Goal: Transaction & Acquisition: Download file/media

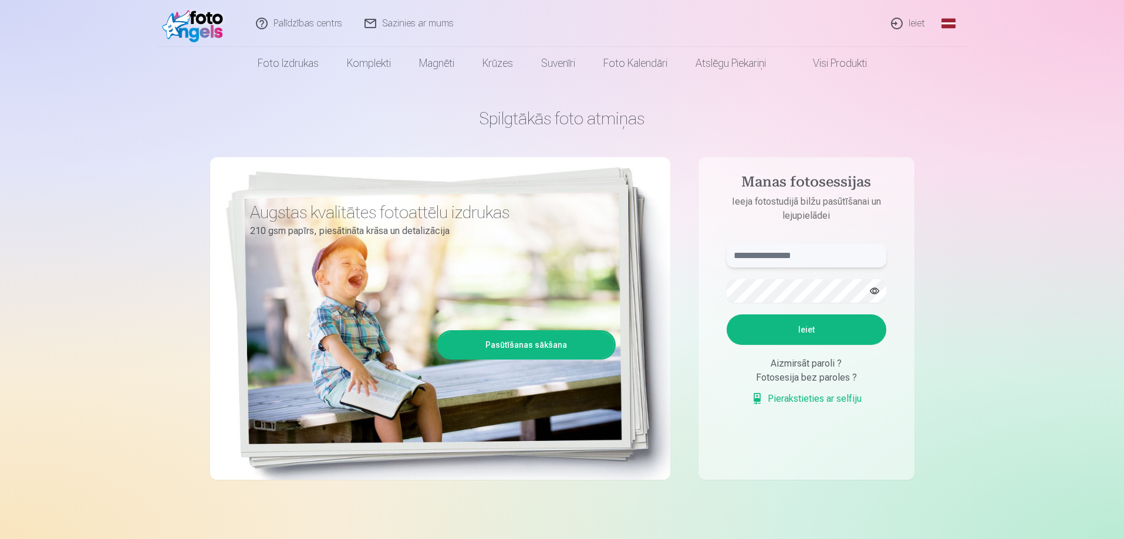
type input "**********"
click at [917, 23] on link "Ieiet" at bounding box center [908, 23] width 56 height 47
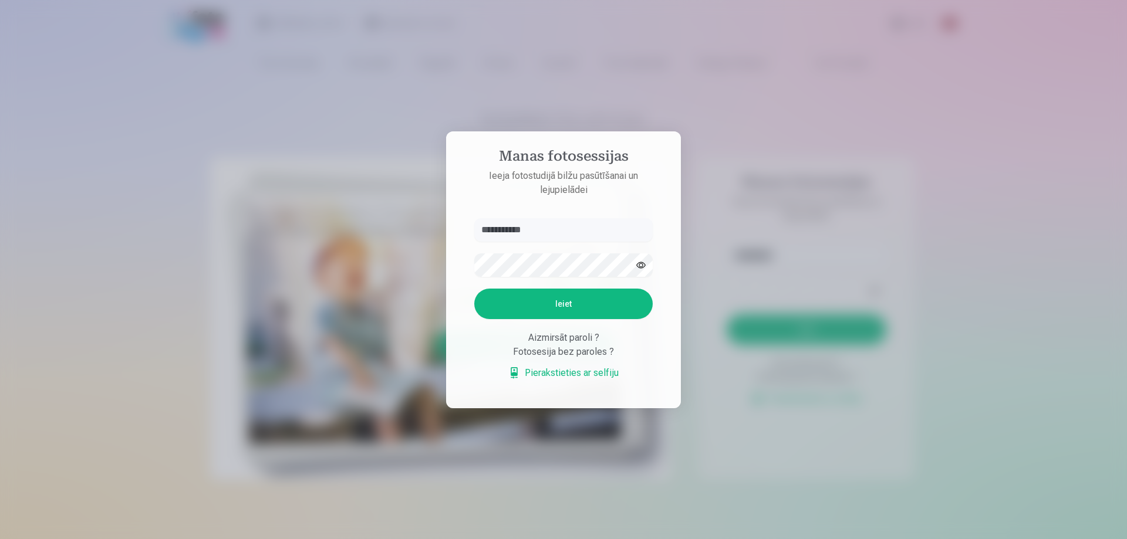
click at [580, 314] on button "Ieiet" at bounding box center [563, 304] width 178 height 31
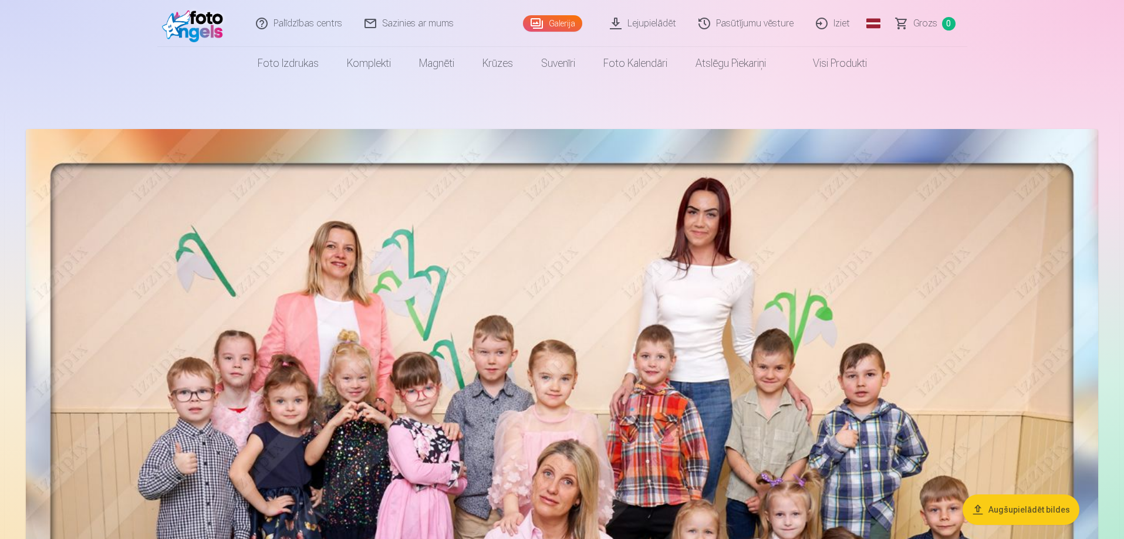
click at [750, 25] on link "Pasūtījumu vēsture" at bounding box center [746, 23] width 117 height 47
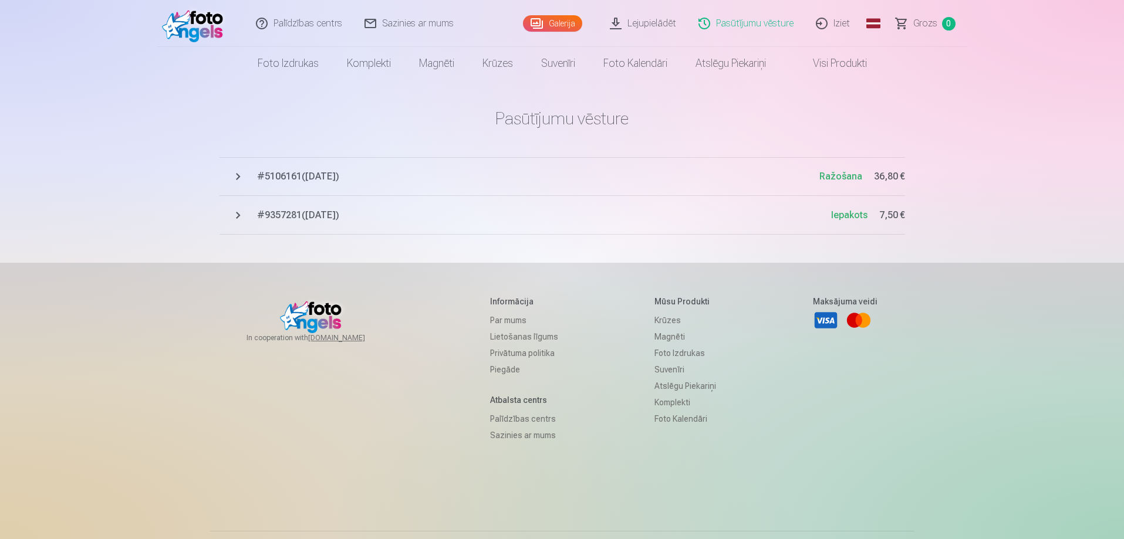
click at [833, 176] on span "Ražošana" at bounding box center [840, 176] width 43 height 11
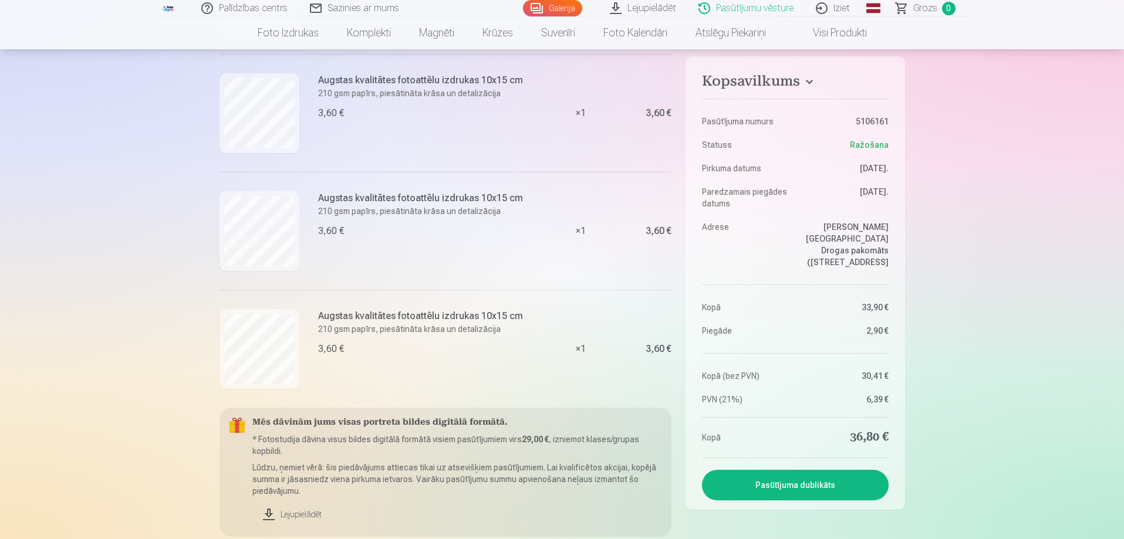
scroll to position [997, 0]
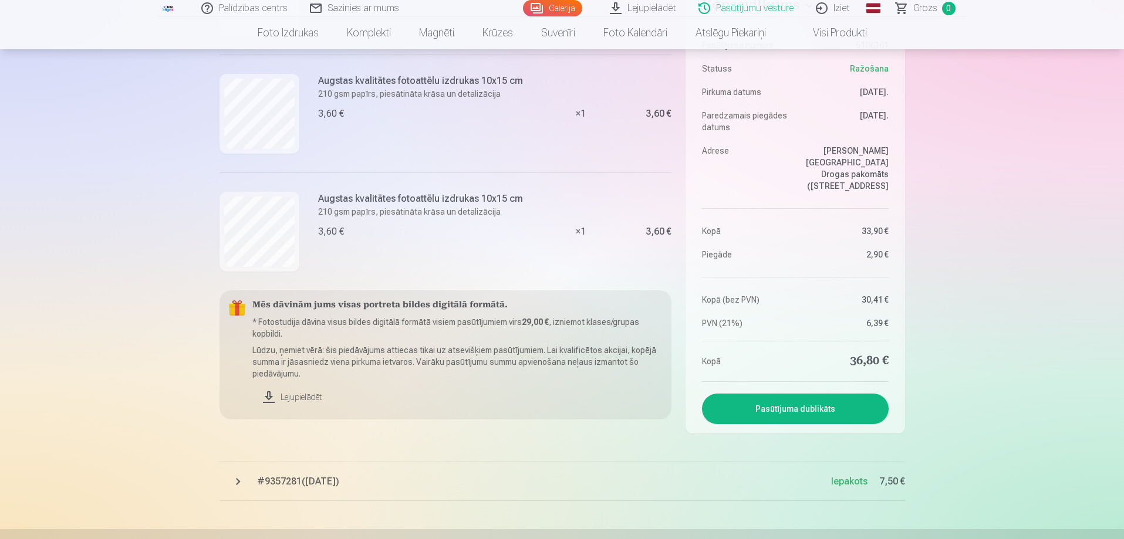
click at [289, 397] on link "Lejupielādēt" at bounding box center [457, 397] width 410 height 26
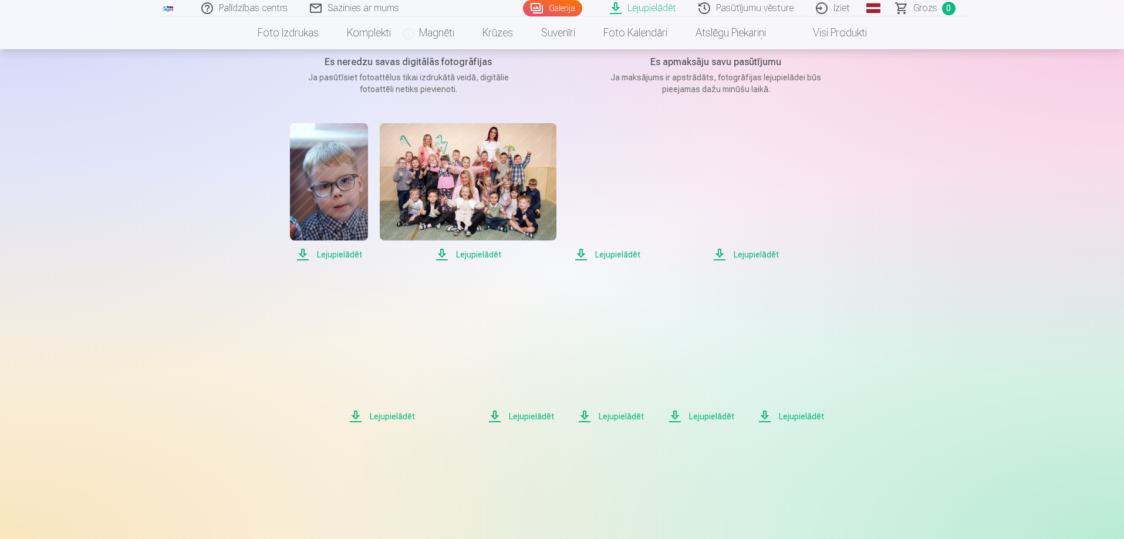
scroll to position [176, 0]
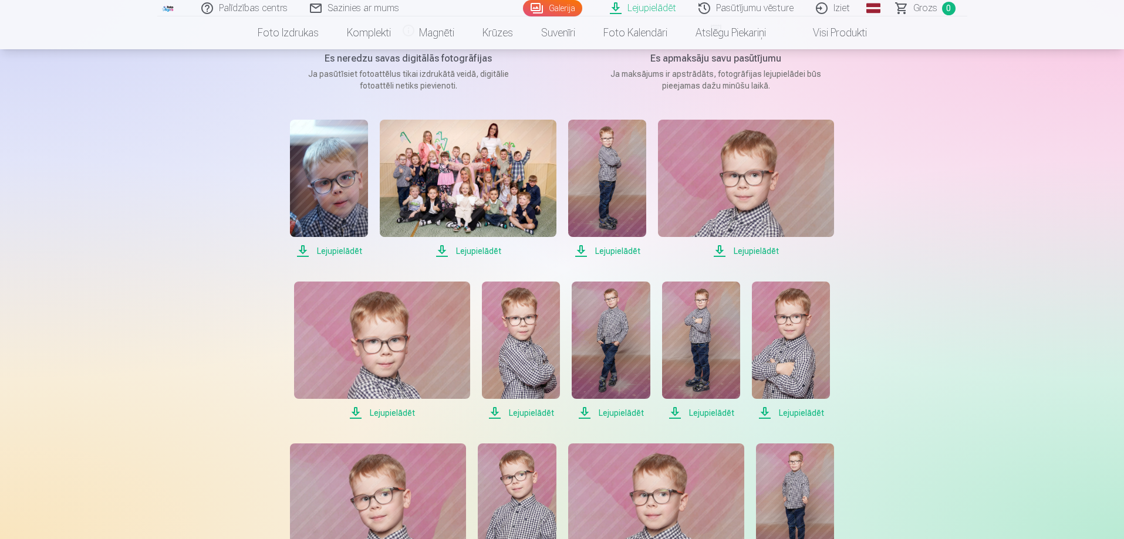
click at [349, 251] on span "Lejupielādēt" at bounding box center [329, 251] width 78 height 14
click at [482, 255] on span "Lejupielādēt" at bounding box center [468, 251] width 176 height 14
click at [624, 251] on span "Lejupielādēt" at bounding box center [607, 251] width 78 height 14
click at [746, 248] on span "Lejupielādēt" at bounding box center [746, 251] width 176 height 14
click at [387, 415] on span "Lejupielādēt" at bounding box center [382, 413] width 176 height 14
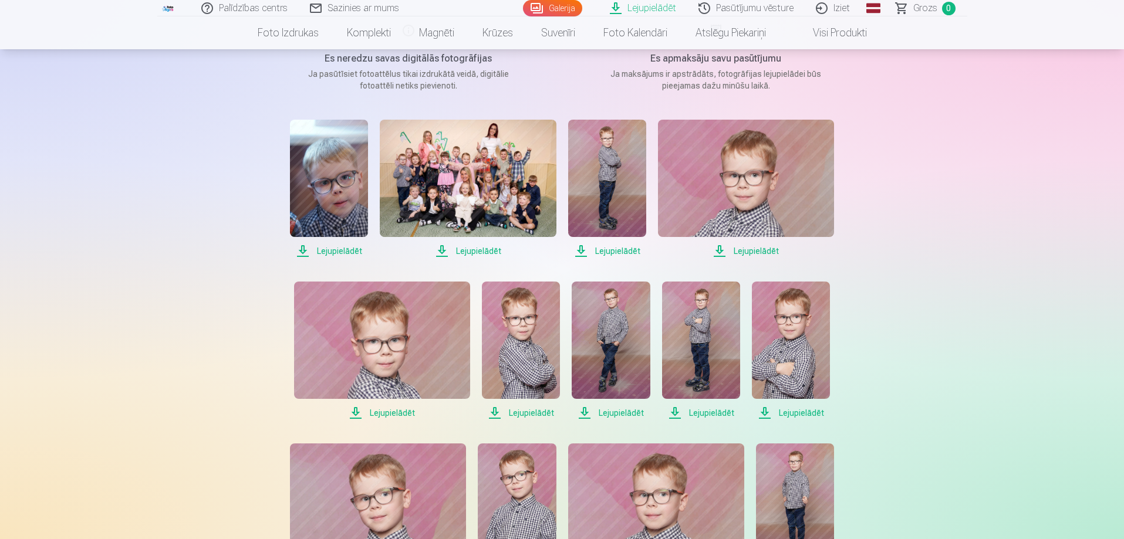
click at [520, 412] on span "Lejupielādēt" at bounding box center [521, 413] width 78 height 14
click at [607, 409] on span "Lejupielādēt" at bounding box center [610, 413] width 78 height 14
click at [699, 414] on span "Lejupielādēt" at bounding box center [701, 413] width 78 height 14
click at [793, 411] on span "Lejupielādēt" at bounding box center [791, 413] width 78 height 14
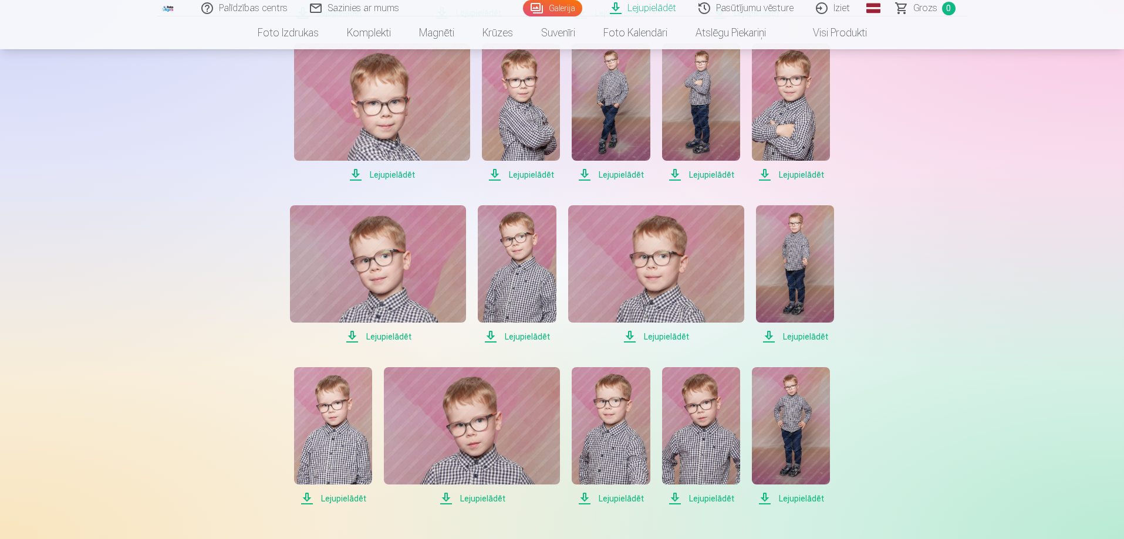
scroll to position [528, 0]
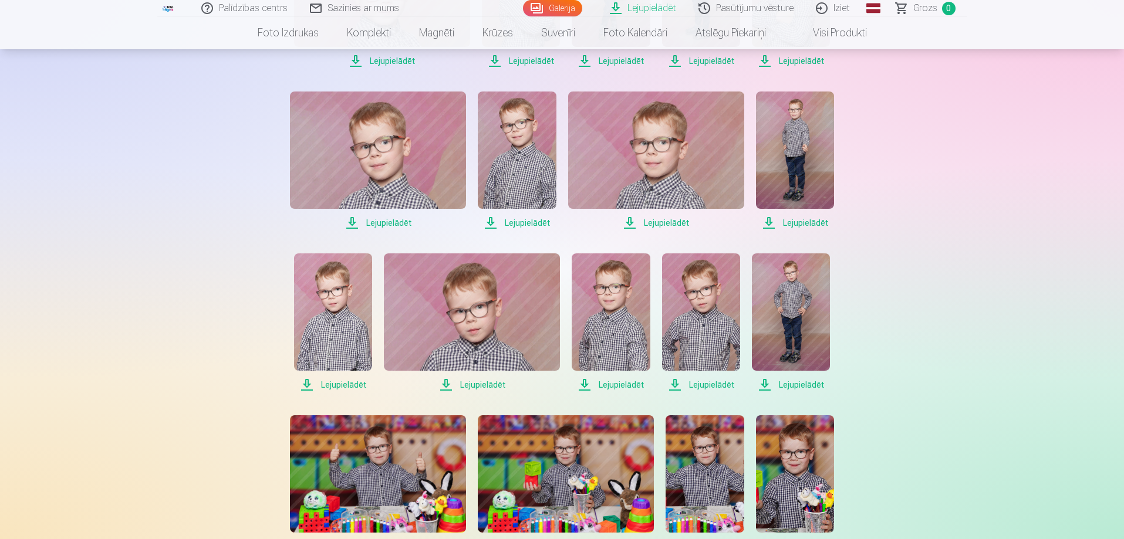
click at [397, 226] on span "Lejupielādēt" at bounding box center [378, 223] width 176 height 14
click at [513, 226] on span "Lejupielādēt" at bounding box center [517, 223] width 78 height 14
click at [659, 221] on span "Lejupielādēt" at bounding box center [656, 223] width 176 height 14
click at [798, 225] on span "Lejupielādēt" at bounding box center [795, 223] width 78 height 14
click at [354, 385] on span "Lejupielādēt" at bounding box center [333, 385] width 78 height 14
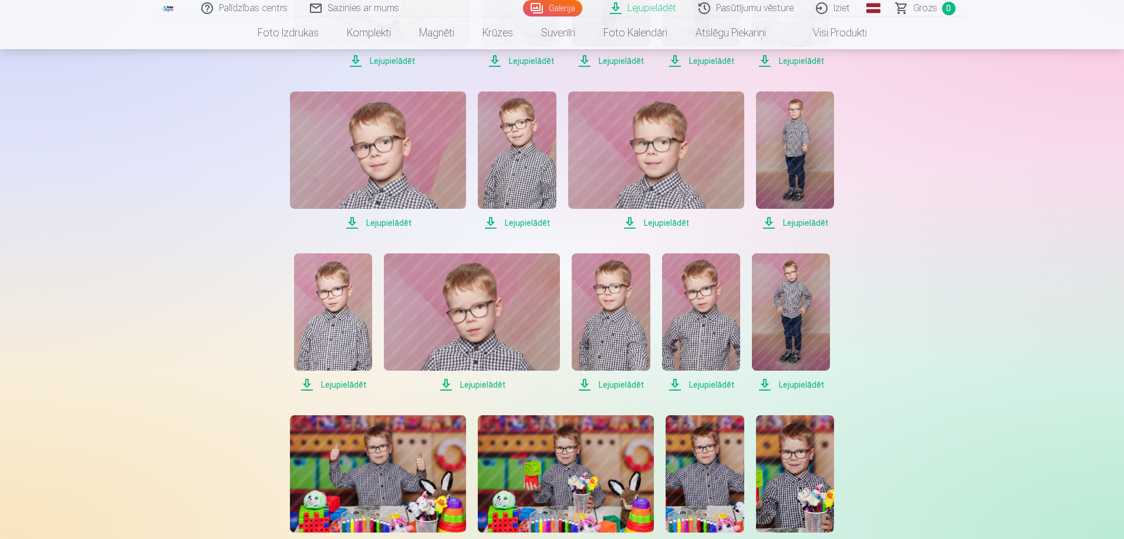
click at [480, 390] on span "Lejupielādēt" at bounding box center [472, 385] width 176 height 14
click at [603, 380] on span "Lejupielādēt" at bounding box center [610, 385] width 78 height 14
click at [688, 382] on span "Lejupielādēt" at bounding box center [701, 385] width 78 height 14
click at [789, 381] on span "Lejupielādēt" at bounding box center [791, 385] width 78 height 14
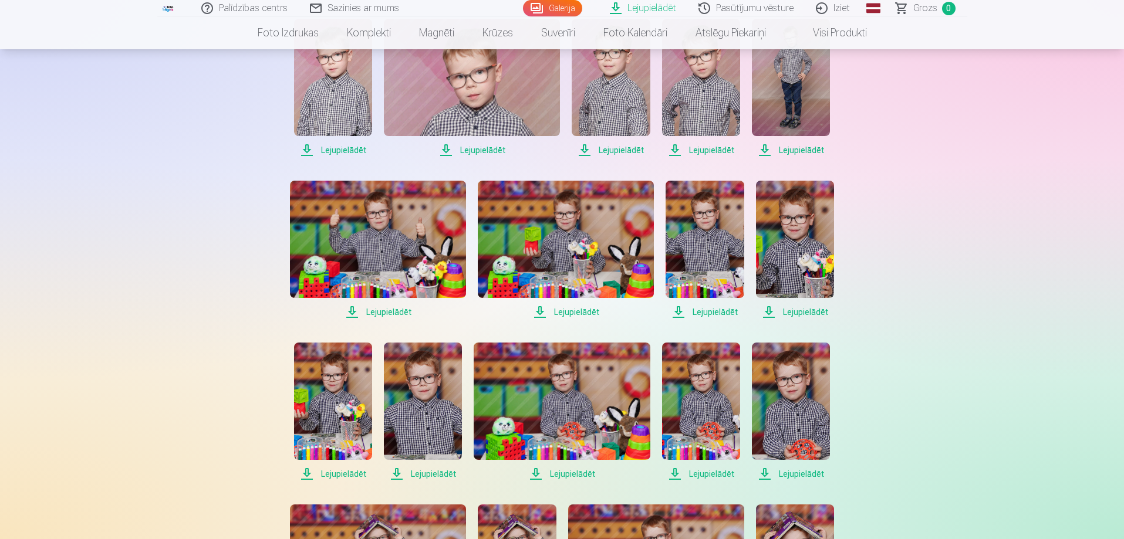
click at [388, 311] on span "Lejupielādēt" at bounding box center [378, 312] width 176 height 14
click at [562, 310] on span "Lejupielādēt" at bounding box center [566, 312] width 176 height 14
click at [707, 310] on span "Lejupielādēt" at bounding box center [704, 312] width 78 height 14
click at [793, 310] on span "Lejupielādēt" at bounding box center [795, 312] width 78 height 14
click at [333, 477] on span "Lejupielādēt" at bounding box center [333, 474] width 78 height 14
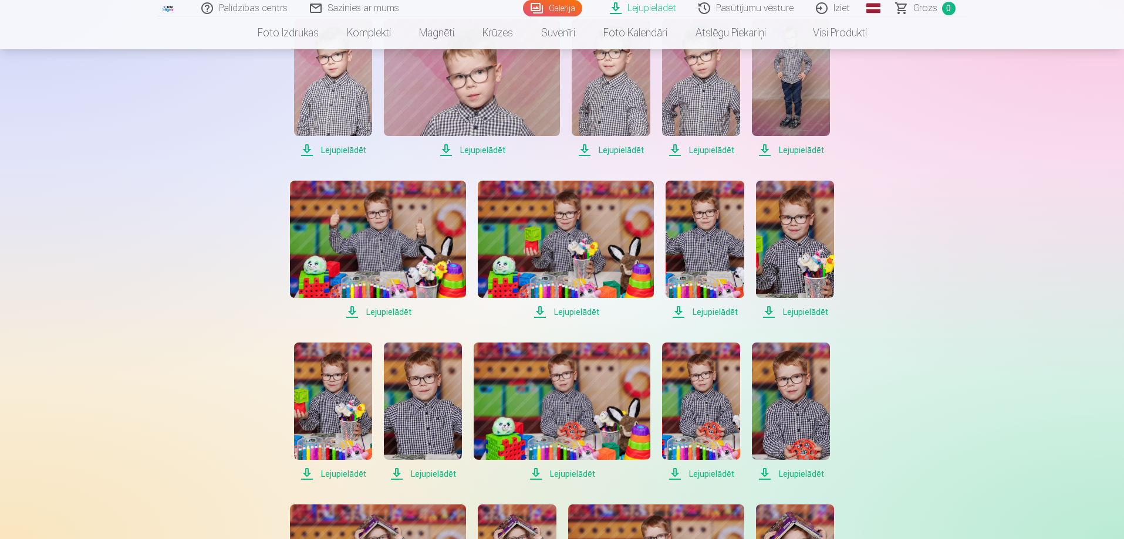
click at [427, 468] on span "Lejupielādēt" at bounding box center [423, 474] width 78 height 14
click at [561, 472] on span "Lejupielādēt" at bounding box center [562, 474] width 176 height 14
click at [708, 474] on span "Lejupielādēt" at bounding box center [701, 474] width 78 height 14
click at [797, 469] on span "Lejupielādēt" at bounding box center [791, 474] width 78 height 14
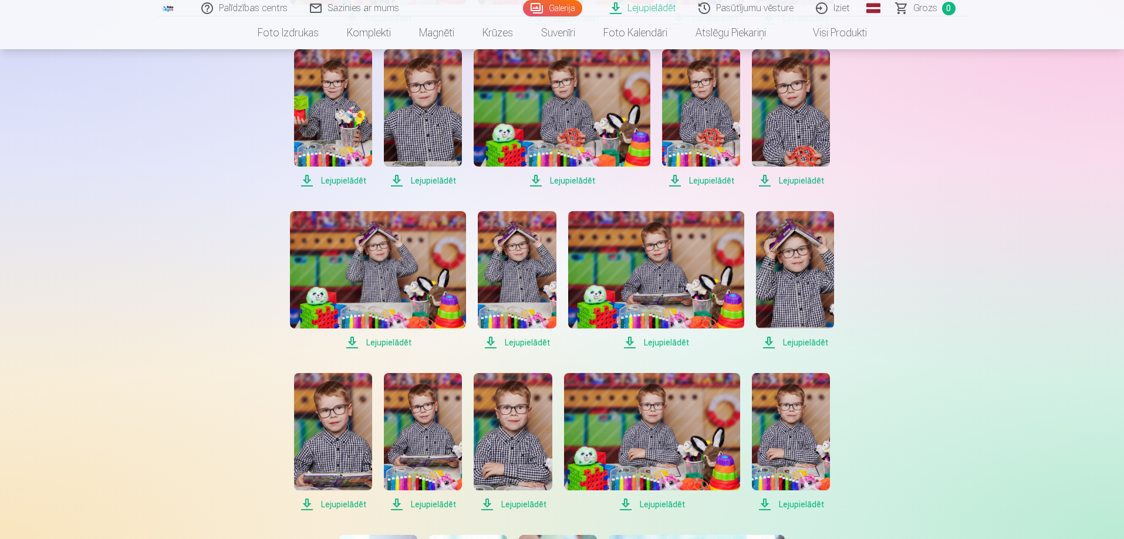
click at [403, 344] on span "Lejupielādēt" at bounding box center [378, 343] width 176 height 14
click at [529, 342] on span "Lejupielādēt" at bounding box center [517, 343] width 78 height 14
click at [677, 341] on span "Lejupielādēt" at bounding box center [656, 343] width 176 height 14
click at [810, 343] on span "Lejupielādēt" at bounding box center [795, 343] width 78 height 14
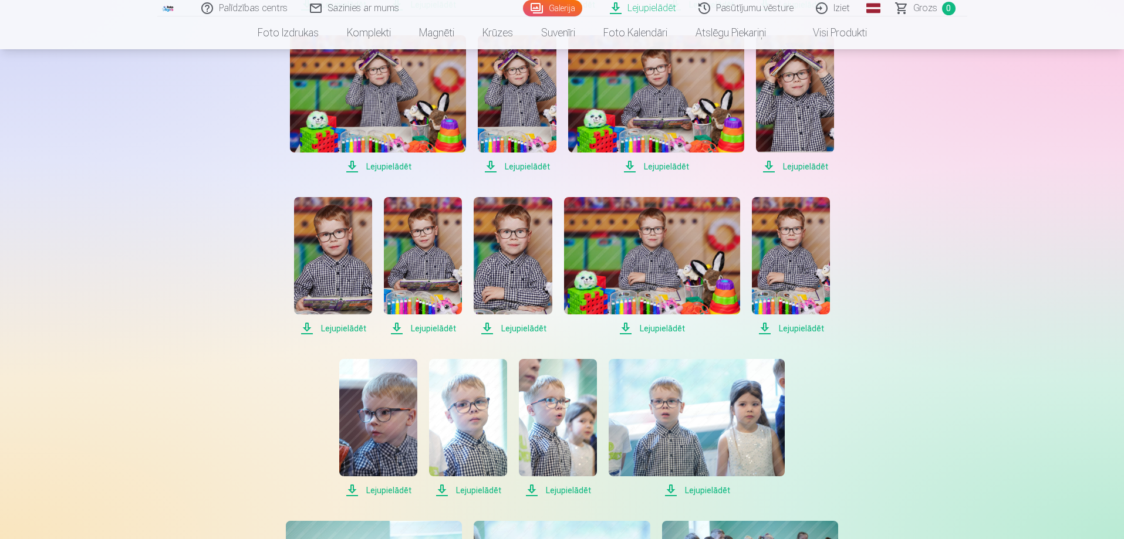
click at [349, 330] on span "Lejupielādēt" at bounding box center [333, 329] width 78 height 14
click at [430, 329] on span "Lejupielādēt" at bounding box center [423, 329] width 78 height 14
click at [523, 327] on span "Lejupielādēt" at bounding box center [513, 329] width 78 height 14
click at [659, 326] on span "Lejupielādēt" at bounding box center [652, 329] width 176 height 14
click at [794, 328] on span "Lejupielādēt" at bounding box center [791, 329] width 78 height 14
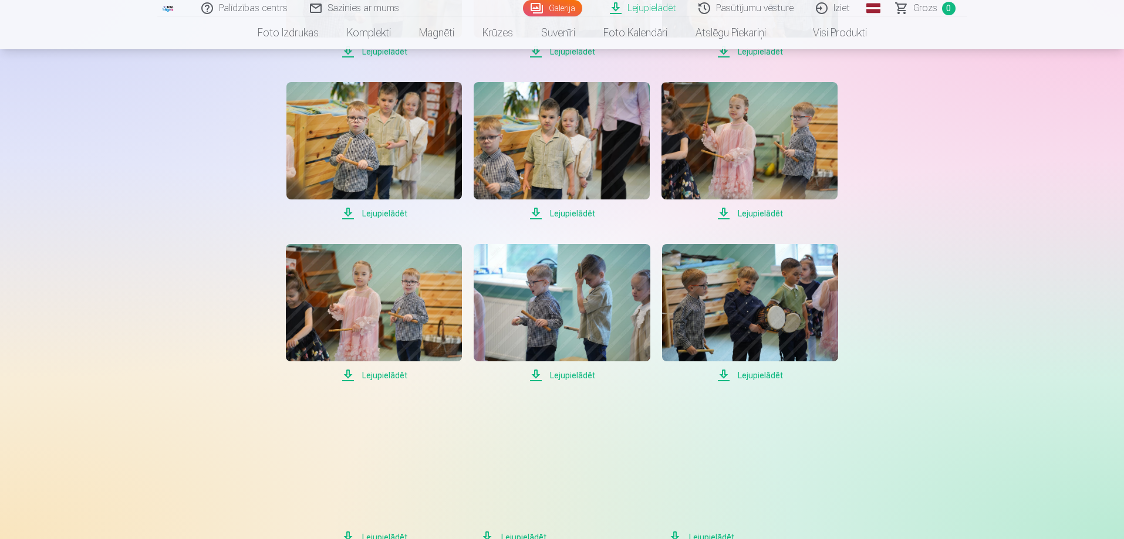
scroll to position [2112, 0]
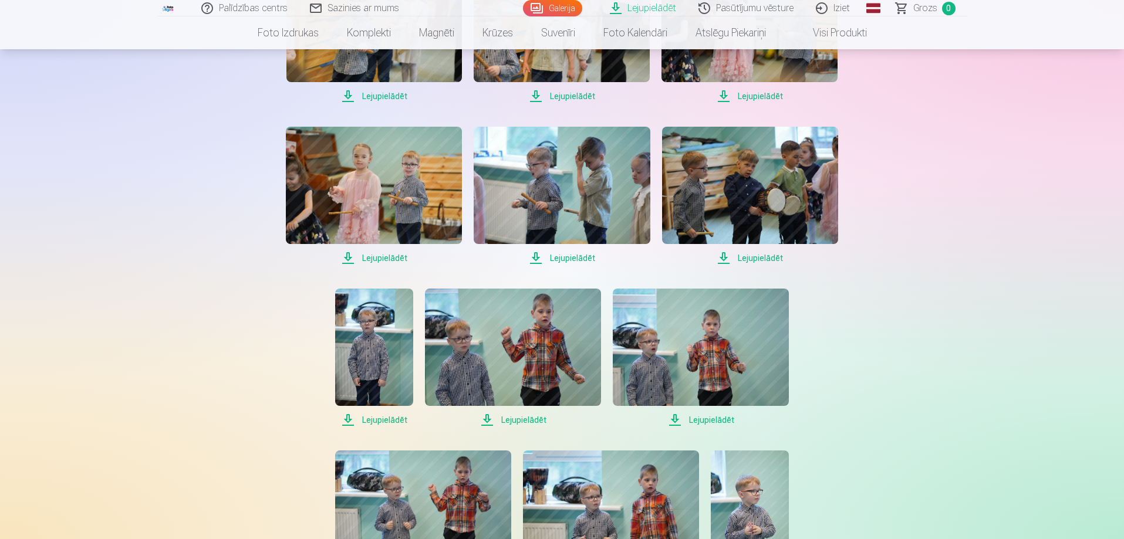
click at [397, 424] on span "Lejupielādēt" at bounding box center [374, 420] width 78 height 14
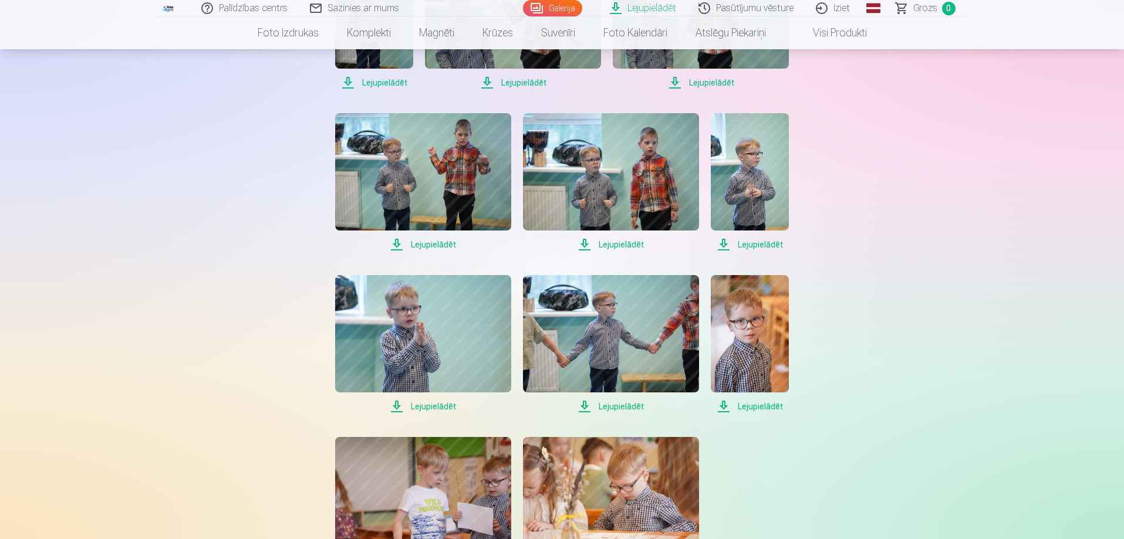
scroll to position [2464, 0]
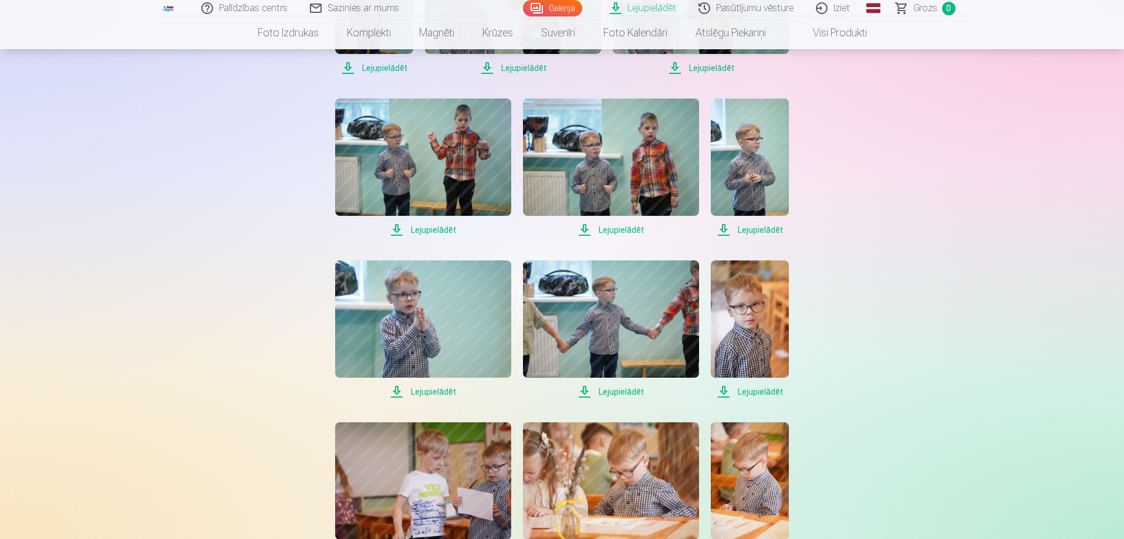
click at [437, 392] on span "Lejupielādēt" at bounding box center [423, 392] width 176 height 14
click at [749, 390] on span "Lejupielādēt" at bounding box center [750, 392] width 78 height 14
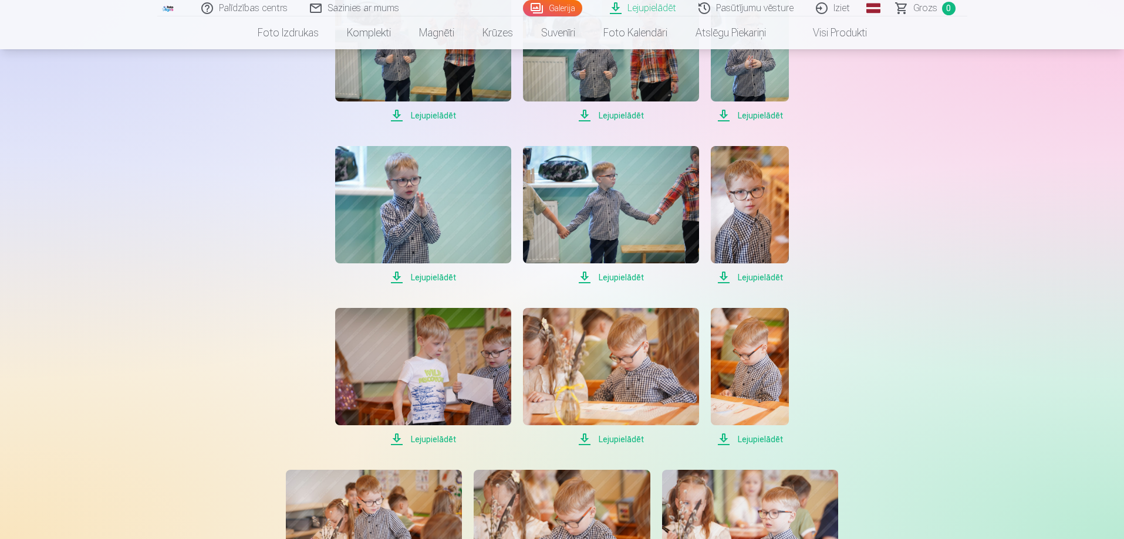
scroll to position [2582, 0]
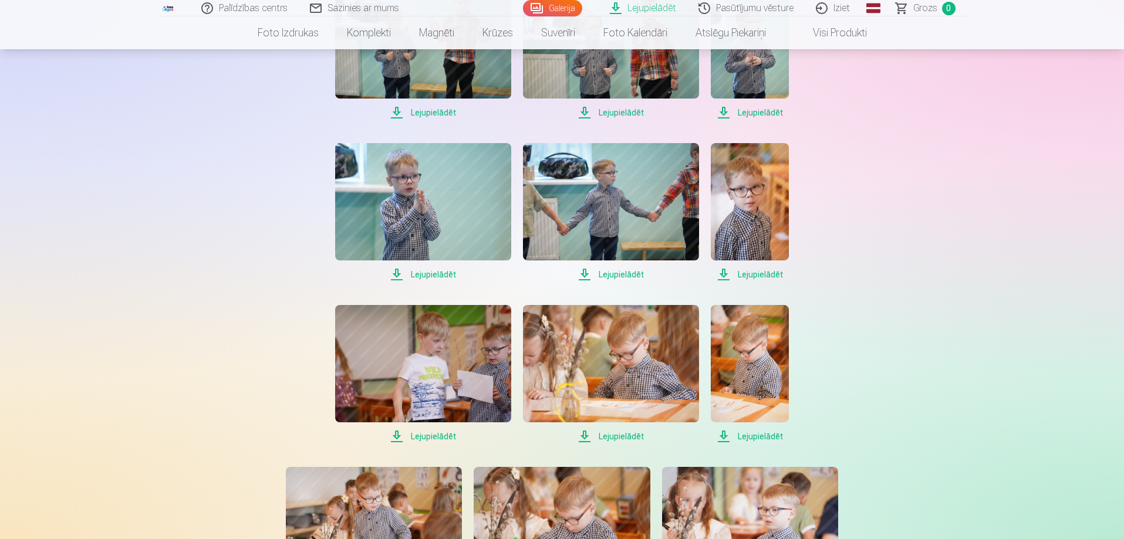
click at [748, 433] on span "Lejupielādēt" at bounding box center [750, 436] width 78 height 14
click at [623, 437] on span "Lejupielādēt" at bounding box center [611, 436] width 176 height 14
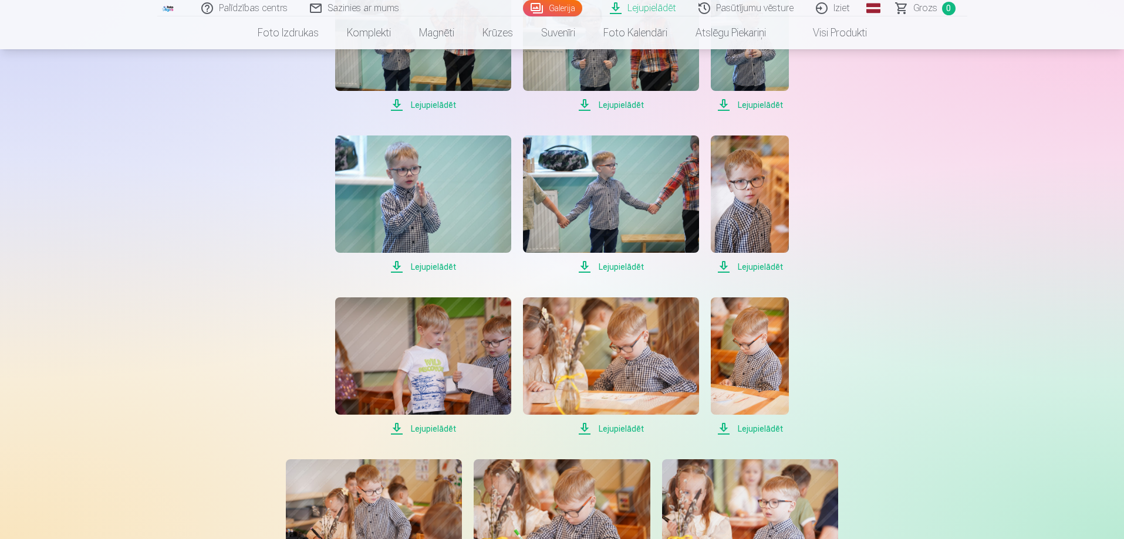
scroll to position [2875, 0]
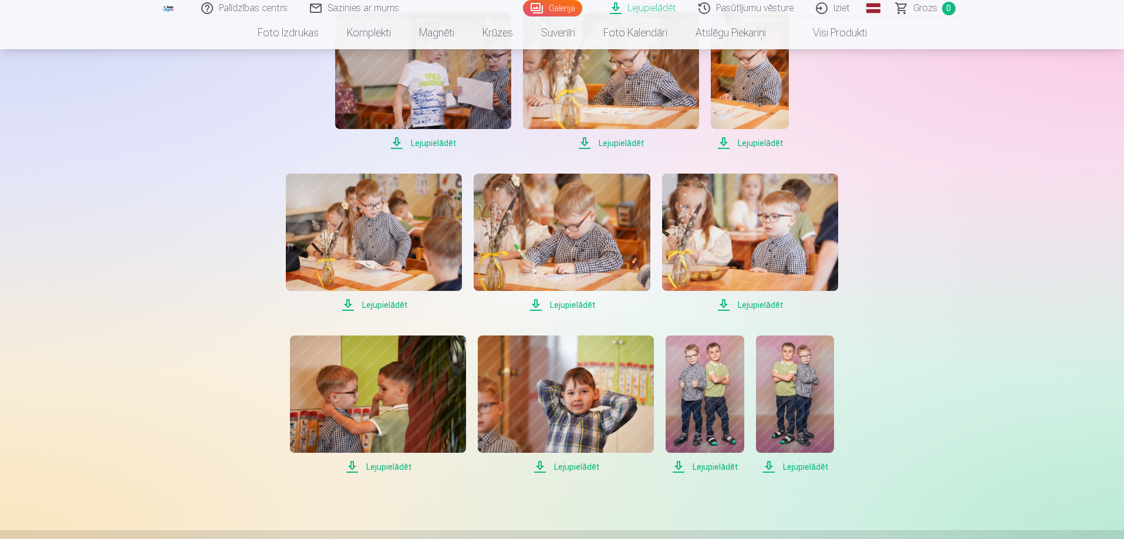
click at [393, 306] on span "Lejupielādēt" at bounding box center [374, 305] width 176 height 14
click at [573, 306] on span "Lejupielādēt" at bounding box center [562, 305] width 176 height 14
click at [742, 303] on span "Lejupielādēt" at bounding box center [750, 305] width 176 height 14
click at [380, 467] on span "Lejupielādēt" at bounding box center [378, 467] width 176 height 14
click at [712, 465] on span "Lejupielādēt" at bounding box center [704, 467] width 78 height 14
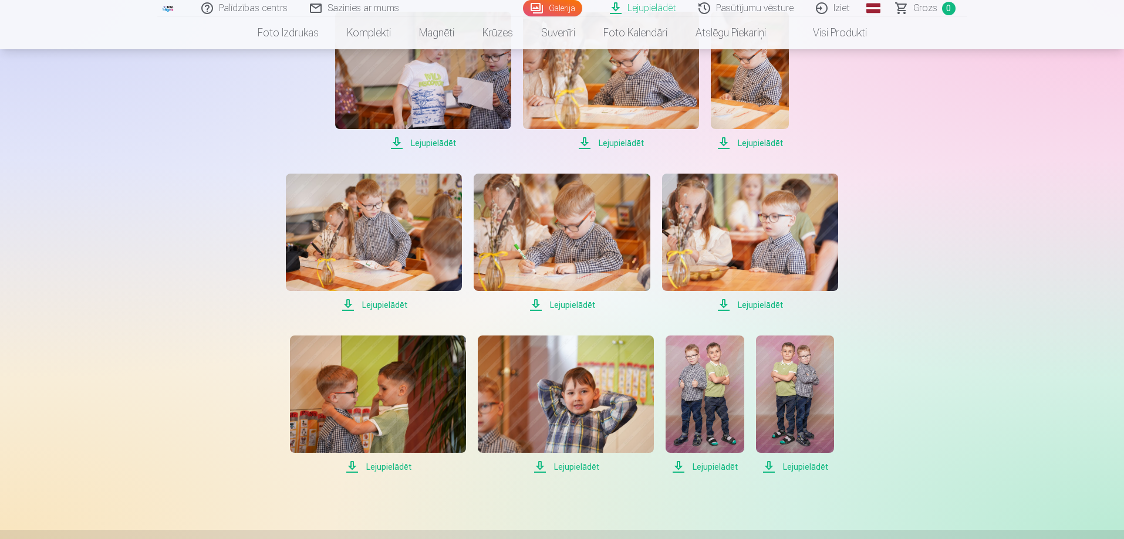
click at [797, 465] on span "Lejupielādēt" at bounding box center [795, 467] width 78 height 14
click at [743, 11] on link "Pasūtījumu vēsture" at bounding box center [746, 8] width 117 height 16
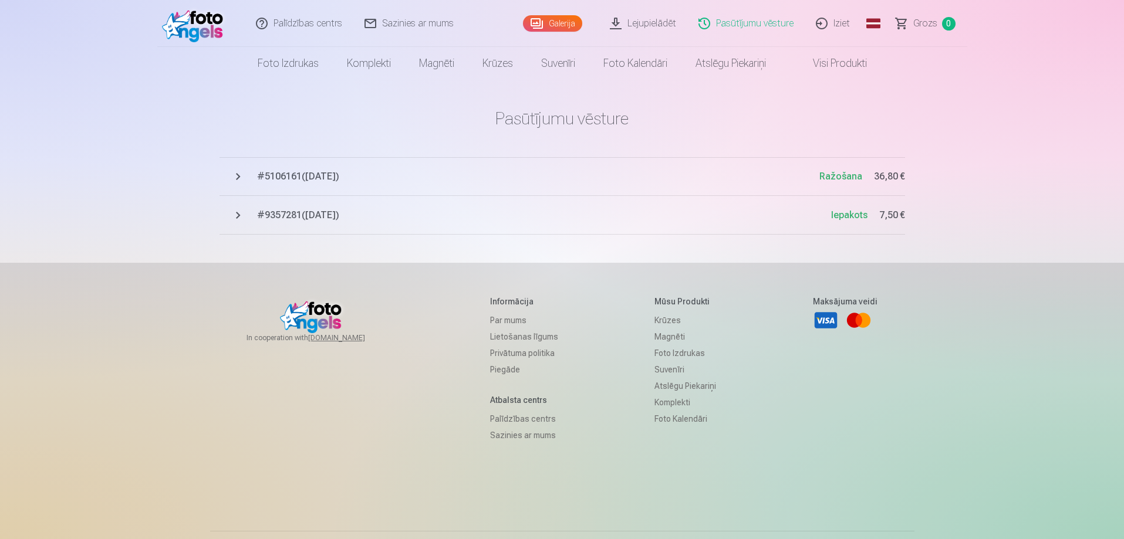
click at [336, 176] on span "# 5106161 ( [DATE] )" at bounding box center [538, 177] width 562 height 14
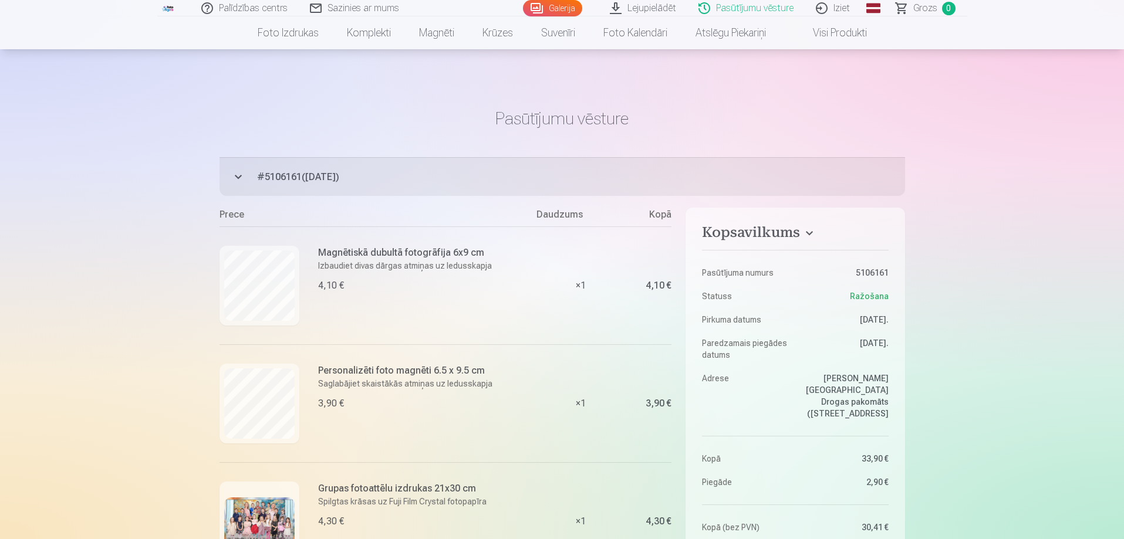
scroll to position [117, 0]
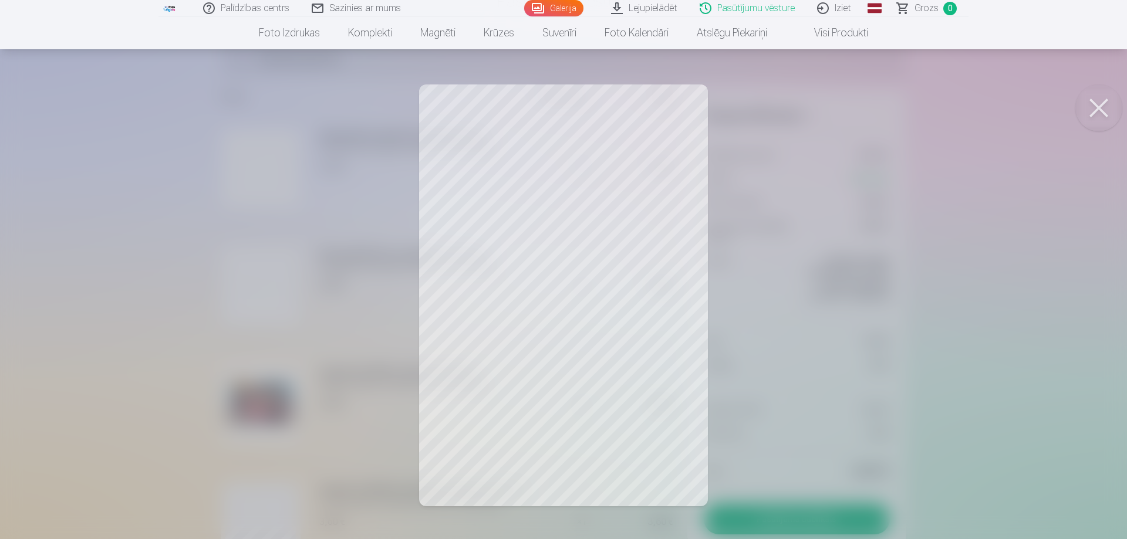
click at [1090, 102] on button at bounding box center [1098, 107] width 47 height 47
